Goal: Task Accomplishment & Management: Manage account settings

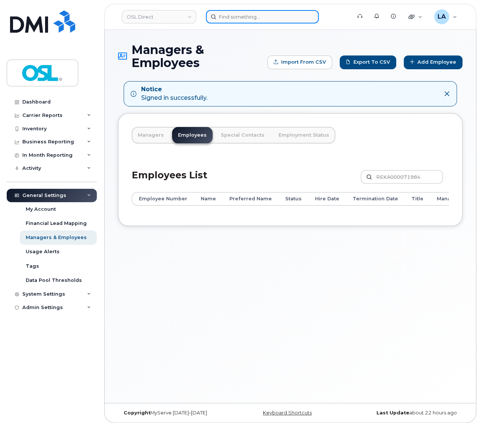
click at [275, 16] on input at bounding box center [262, 16] width 113 height 13
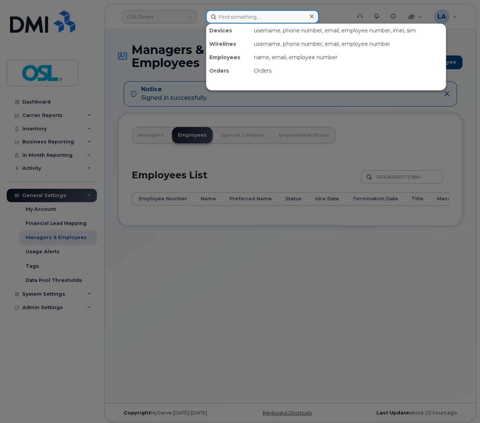
paste input "REKA000004523"
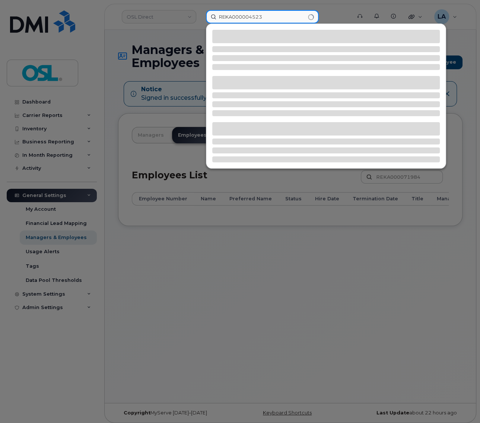
type input "REKA000004523"
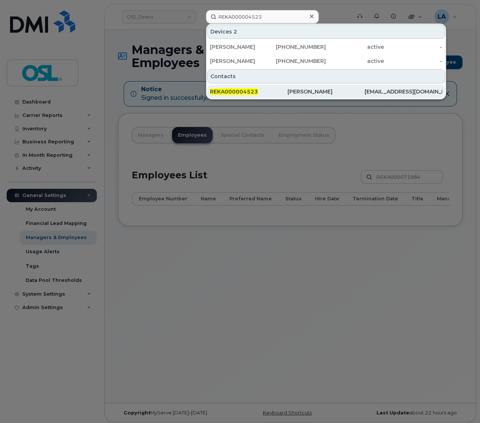
click at [249, 91] on span "REKA000004523" at bounding box center [234, 91] width 48 height 7
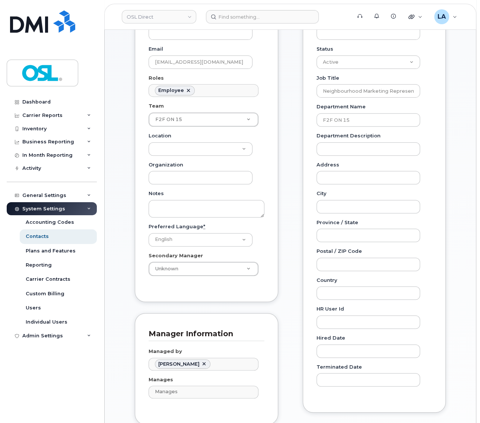
scroll to position [78, 0]
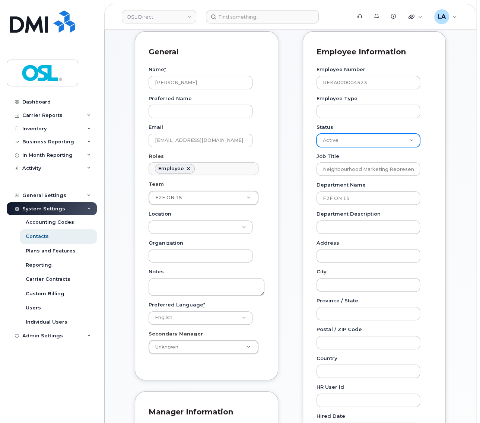
select select "inactive"
click option "Inactive" at bounding box center [0, 0] width 0 height 0
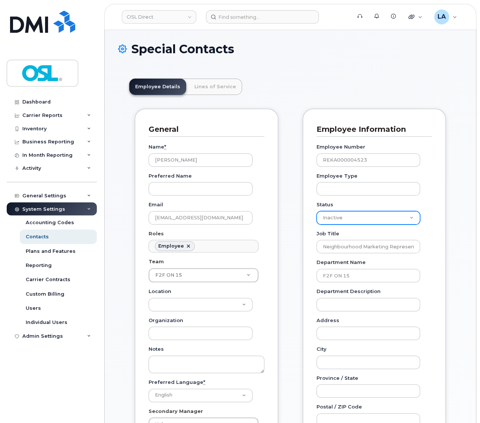
scroll to position [0, 0]
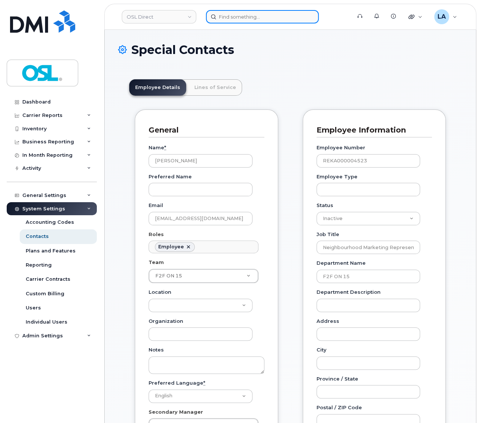
click at [266, 19] on input at bounding box center [262, 16] width 113 height 13
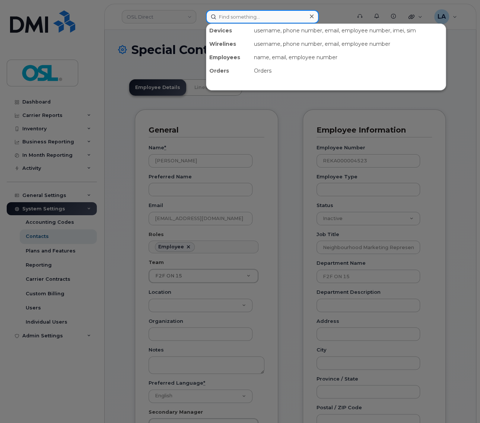
paste input "REKA000004523"
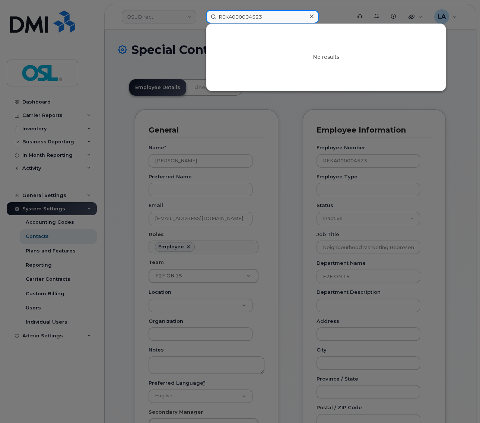
click at [278, 19] on input "REKA000004523" at bounding box center [262, 16] width 113 height 13
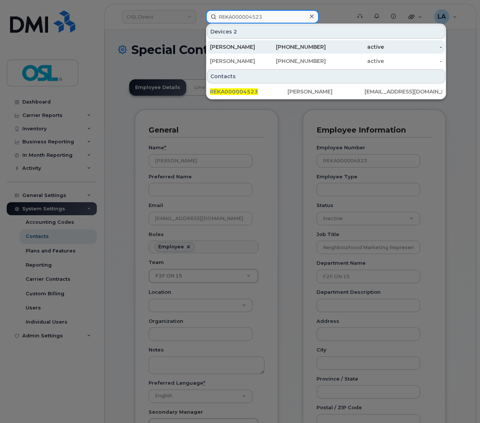
type input "REKA000004523"
click at [221, 48] on div "[PERSON_NAME]" at bounding box center [239, 46] width 58 height 7
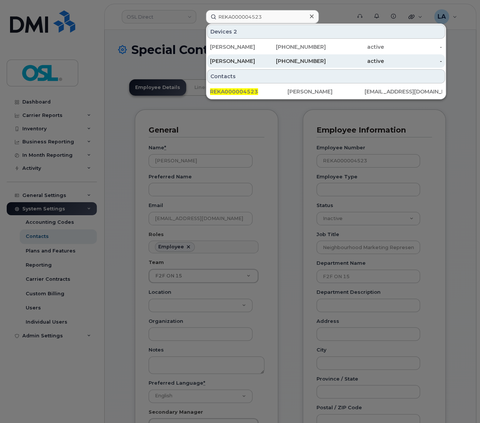
click at [221, 60] on div "[PERSON_NAME]" at bounding box center [239, 60] width 58 height 7
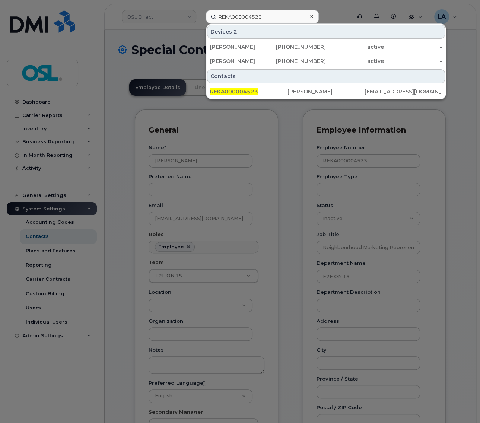
click at [460, 201] on div at bounding box center [240, 211] width 480 height 423
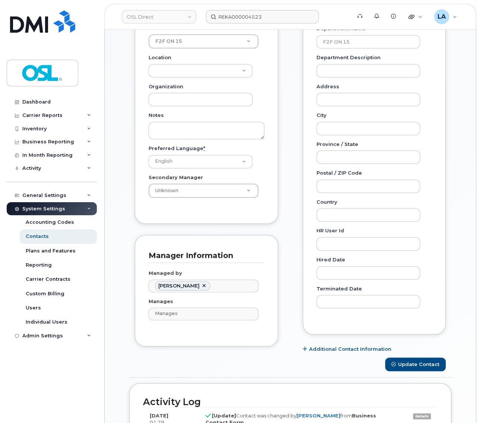
scroll to position [462, 0]
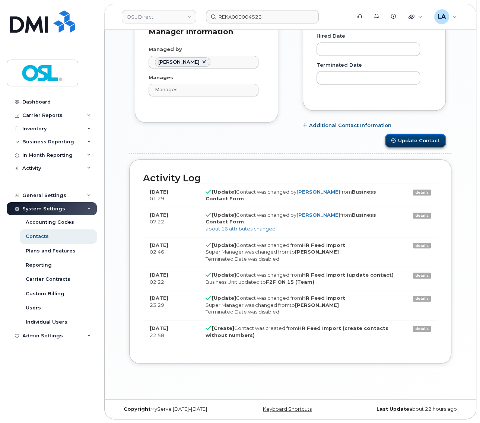
click at [397, 139] on button "Update Contact" at bounding box center [415, 141] width 61 height 14
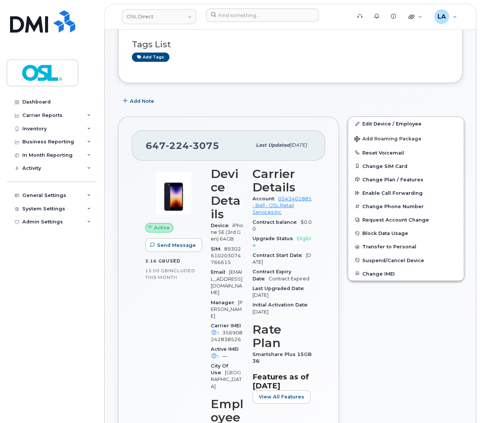
scroll to position [117, 0]
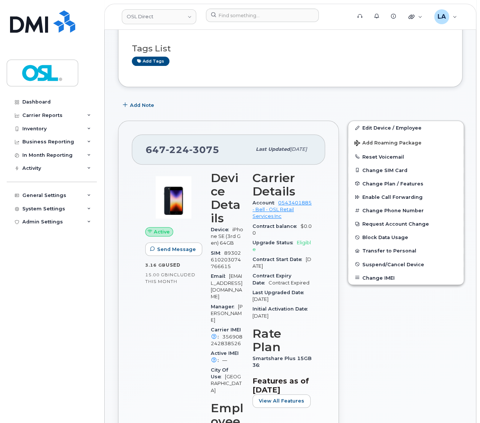
click at [387, 119] on div "Edit Device / Employee Add Roaming Package Reset Voicemail Change SIM Card Chan…" at bounding box center [406, 418] width 125 height 604
click at [386, 125] on link "Edit Device / Employee" at bounding box center [406, 127] width 116 height 13
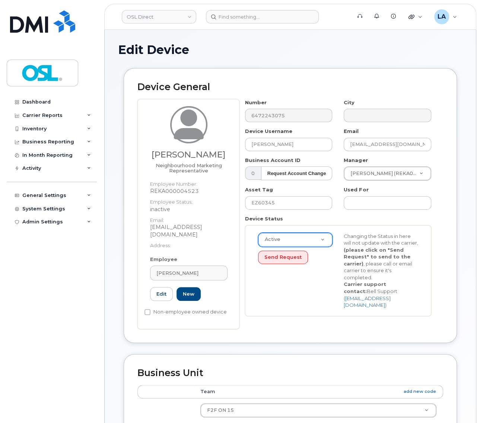
click at [324, 241] on body "OSL Direct Support Alerts Knowledge Base Quicklinks Suspend / Cancel Device Cha…" at bounding box center [240, 356] width 480 height 712
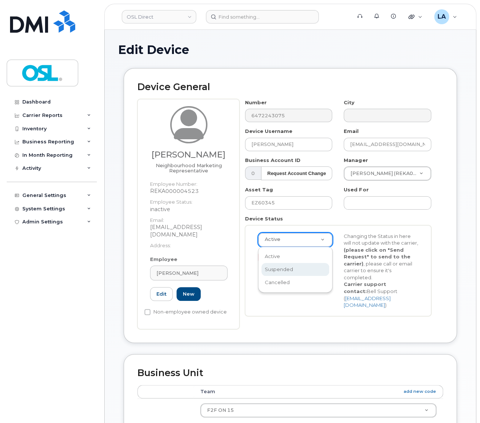
scroll to position [0, 5]
select select "suspended"
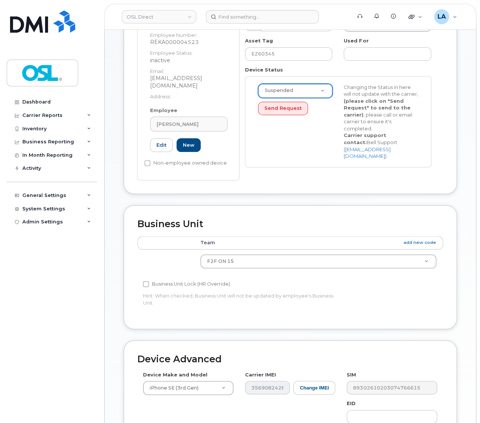
scroll to position [157, 0]
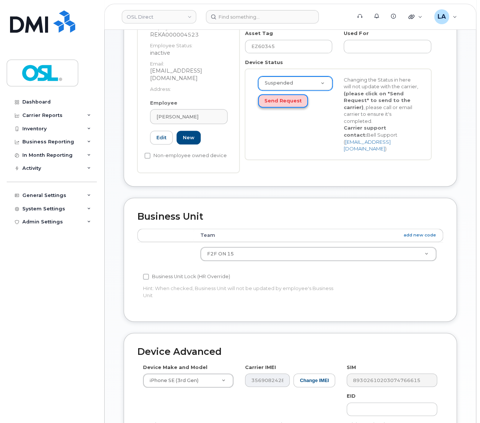
click at [288, 102] on button "Send Request" at bounding box center [283, 101] width 50 height 14
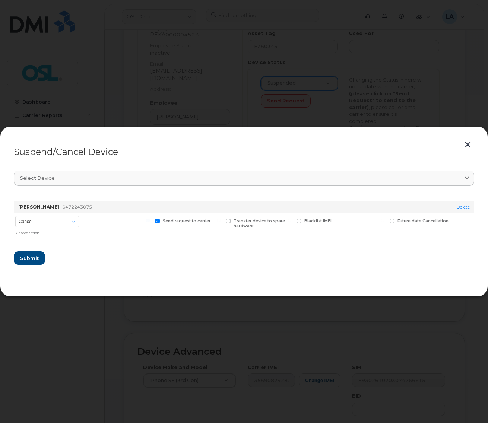
click at [473, 147] on div "Suspend/Cancel Device Select device Type first three symbols or more [PERSON_NA…" at bounding box center [244, 211] width 488 height 171
click at [469, 145] on button "button" at bounding box center [467, 145] width 11 height 10
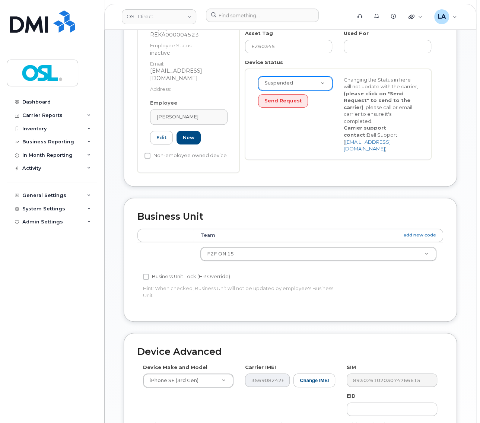
scroll to position [0, 0]
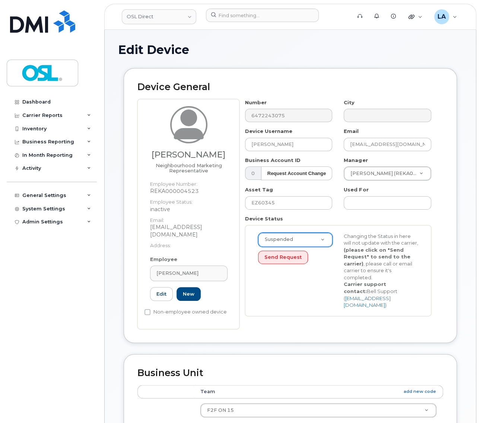
click at [299, 234] on body "OSL Direct Support Alerts Knowledge Base Quicklinks Suspend / Cancel Device Cha…" at bounding box center [240, 356] width 480 height 712
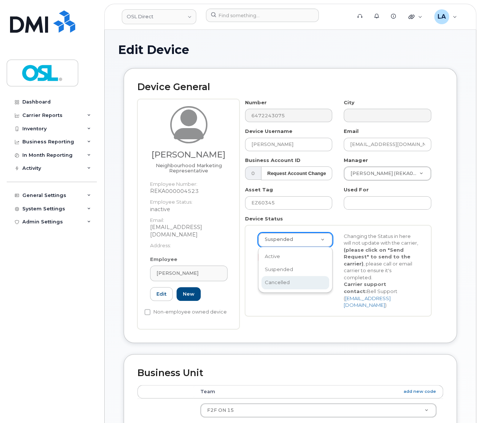
click at [285, 305] on body "OSL Direct Support Alerts Knowledge Base Quicklinks Suspend / Cancel Device Cha…" at bounding box center [240, 356] width 480 height 712
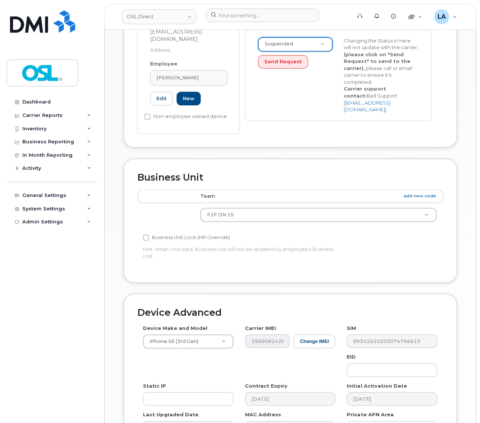
scroll to position [235, 0]
